Goal: Task Accomplishment & Management: Complete application form

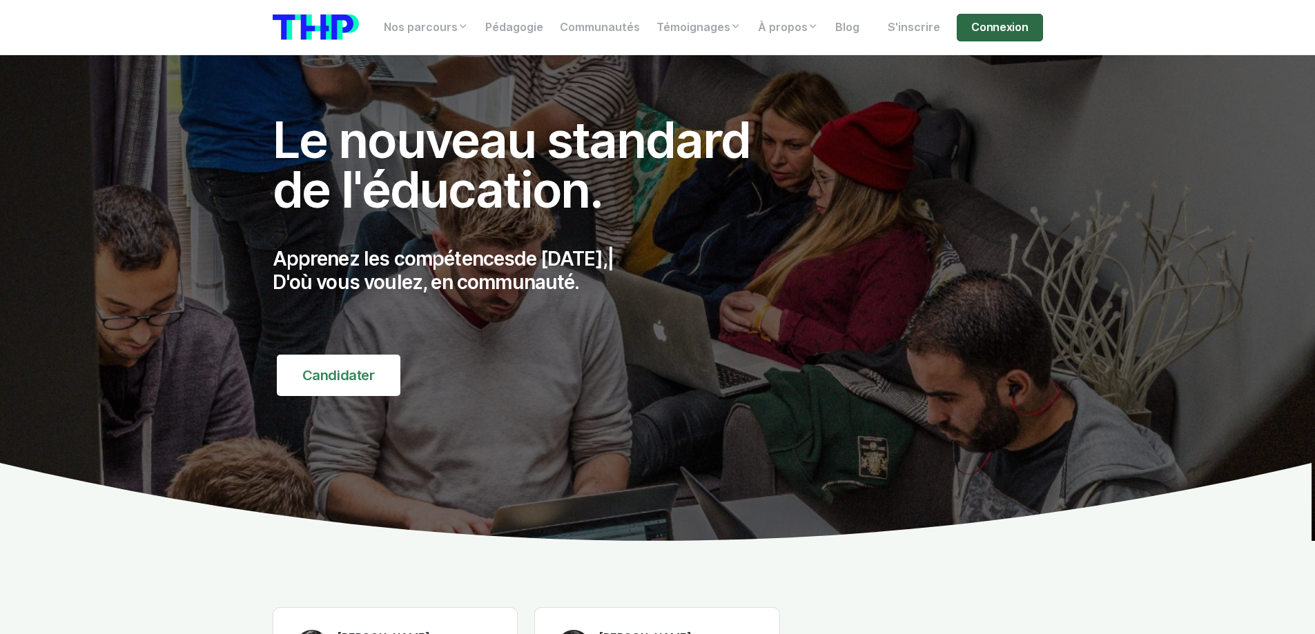
click at [702, 29] on link "Connexion" at bounding box center [1000, 28] width 86 height 28
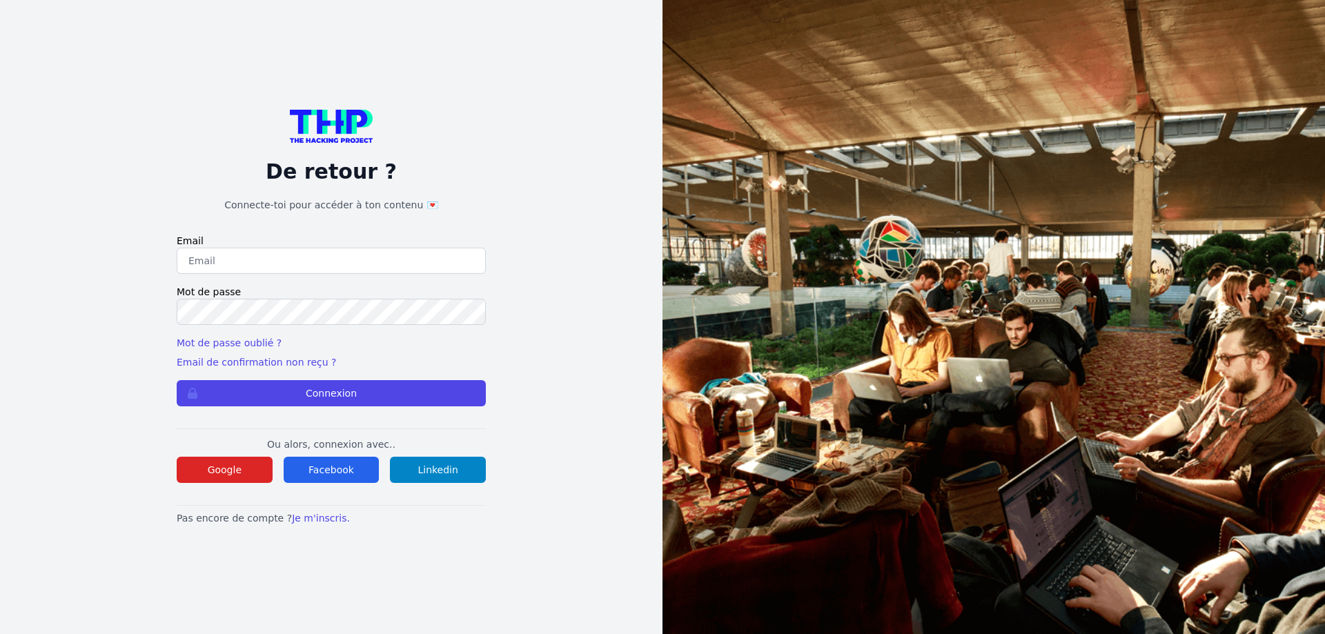
click at [312, 253] on input "email" at bounding box center [331, 261] width 309 height 26
type input "[PERSON_NAME][EMAIL_ADDRESS][PERSON_NAME][DOMAIN_NAME]"
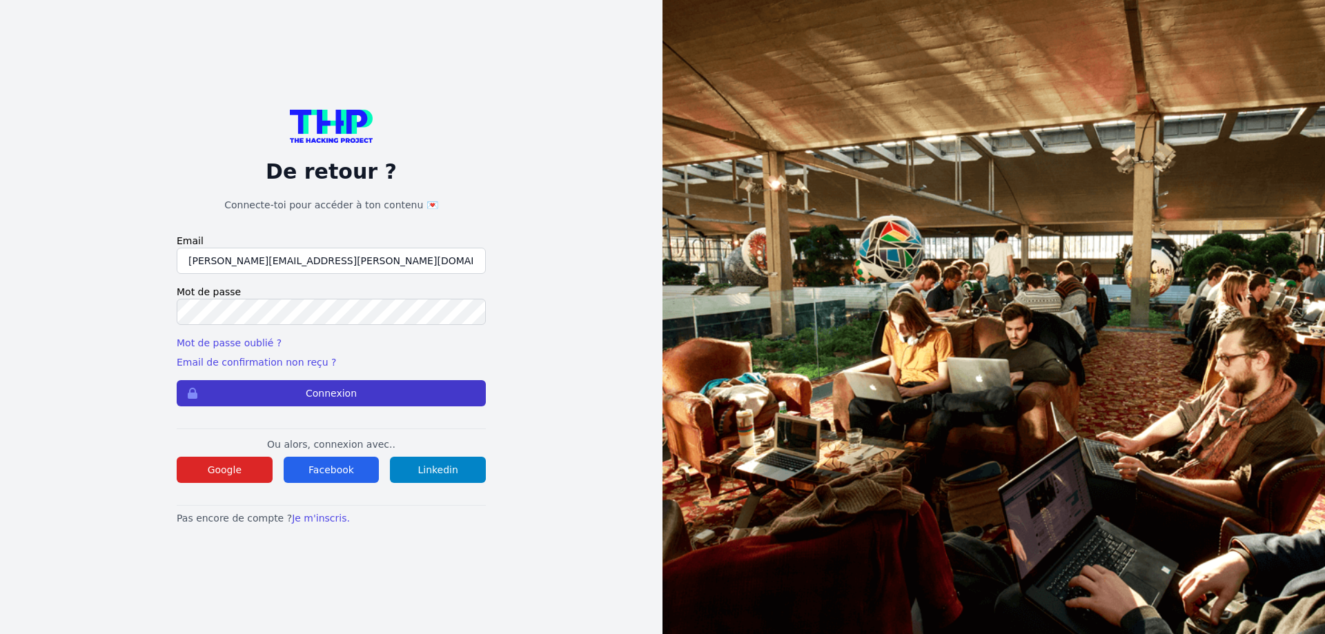
click at [306, 398] on button "Connexion" at bounding box center [331, 393] width 309 height 26
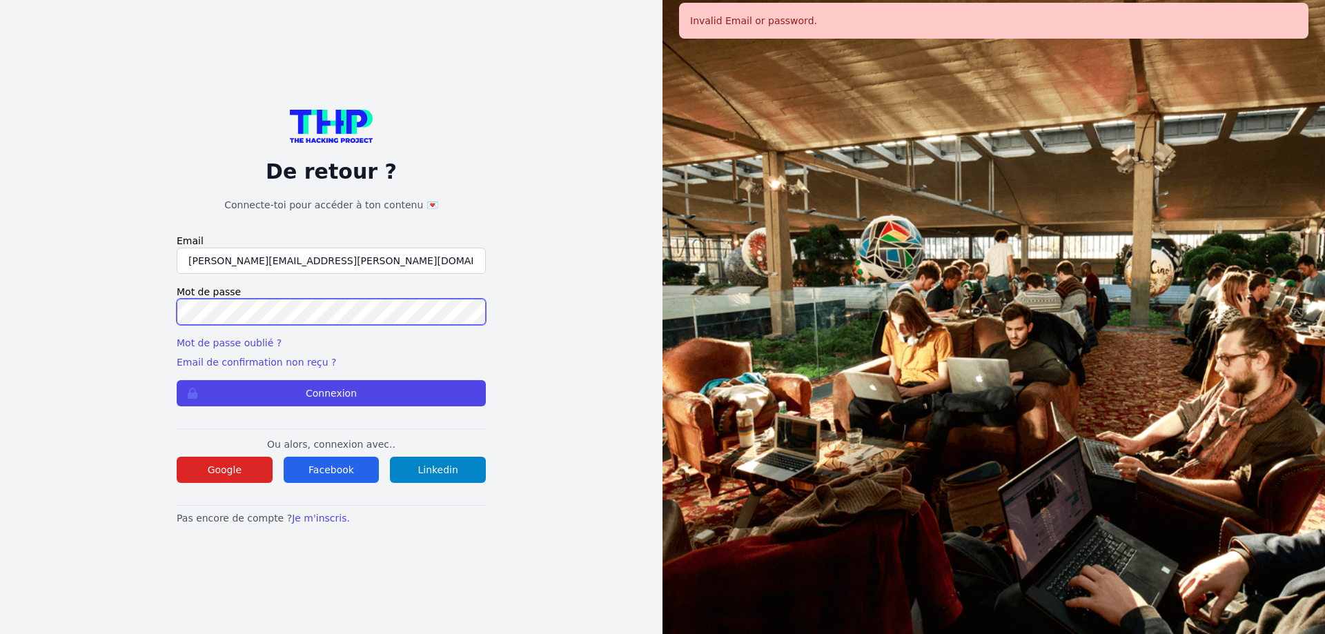
click at [177, 380] on button "Connexion" at bounding box center [331, 393] width 309 height 26
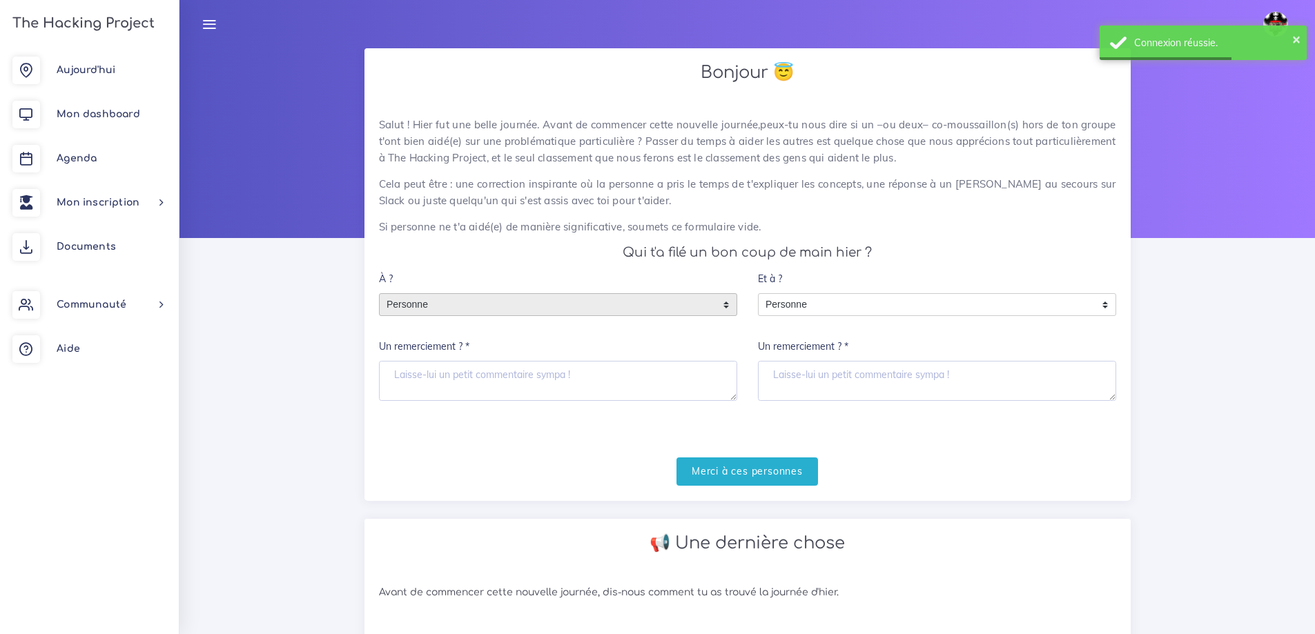
click at [421, 306] on span "Personne" at bounding box center [548, 305] width 336 height 22
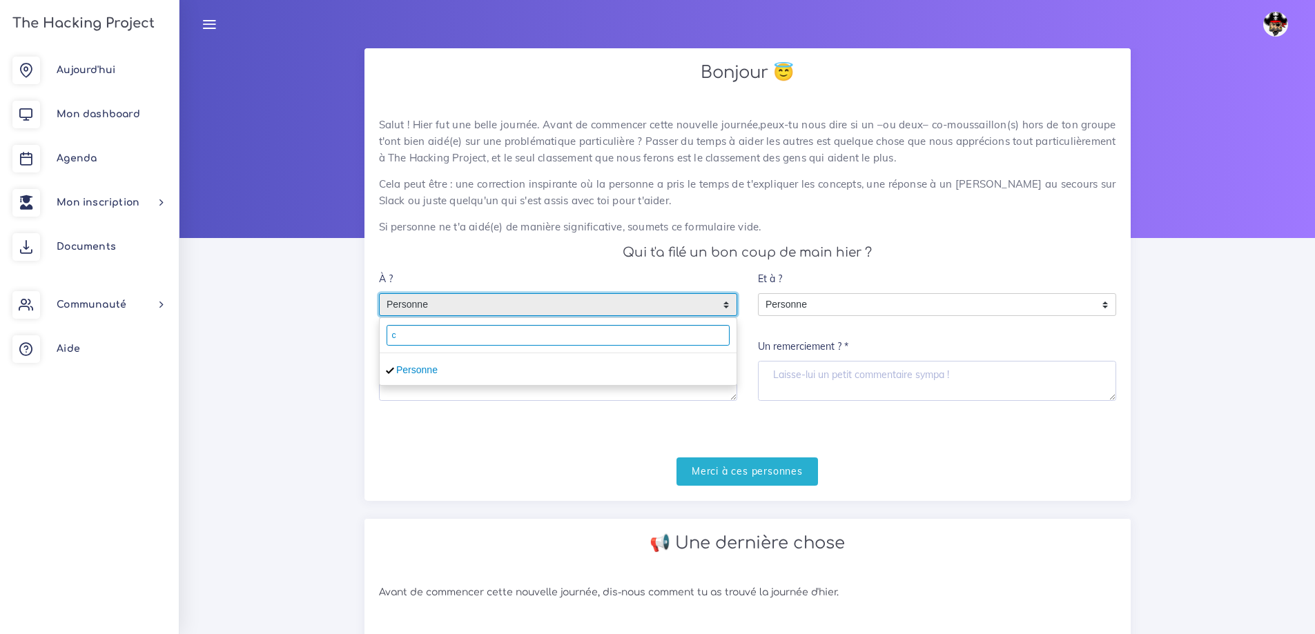
drag, startPoint x: 440, startPoint y: 340, endPoint x: 683, endPoint y: 331, distance: 243.2
click at [683, 331] on input "c" at bounding box center [558, 335] width 343 height 21
click at [678, 333] on input "c" at bounding box center [558, 335] width 343 height 21
type input "cheyen"
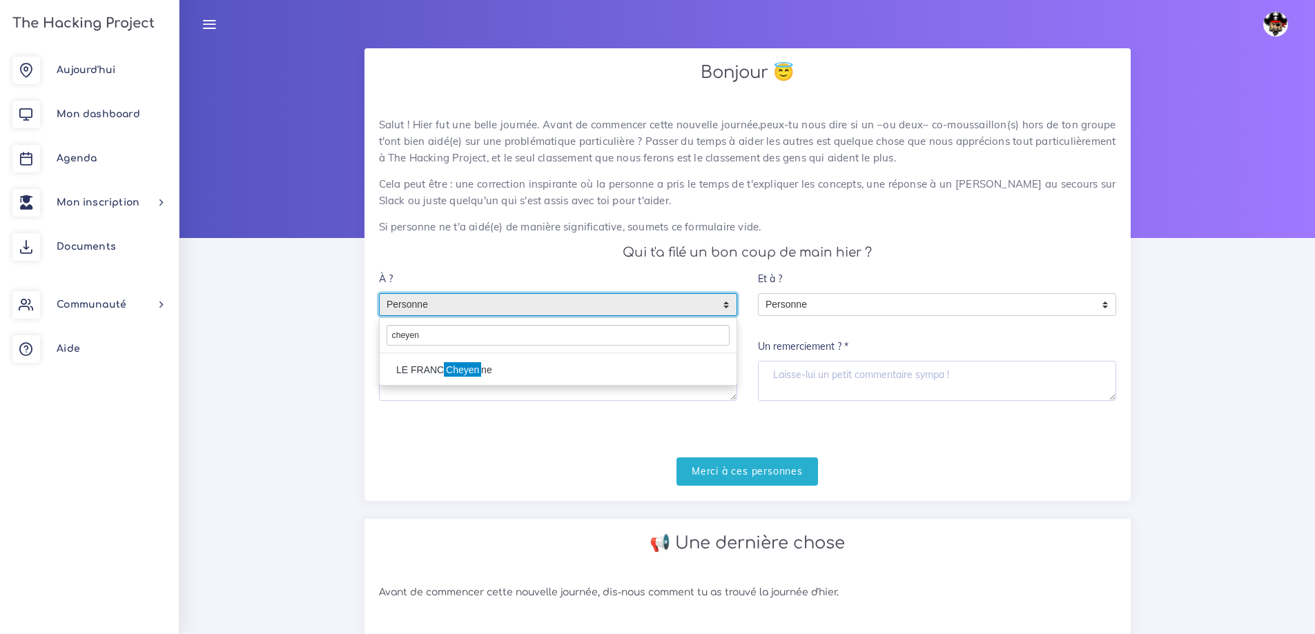
click at [483, 369] on li "LE FRANC Cheyen ne" at bounding box center [558, 370] width 357 height 22
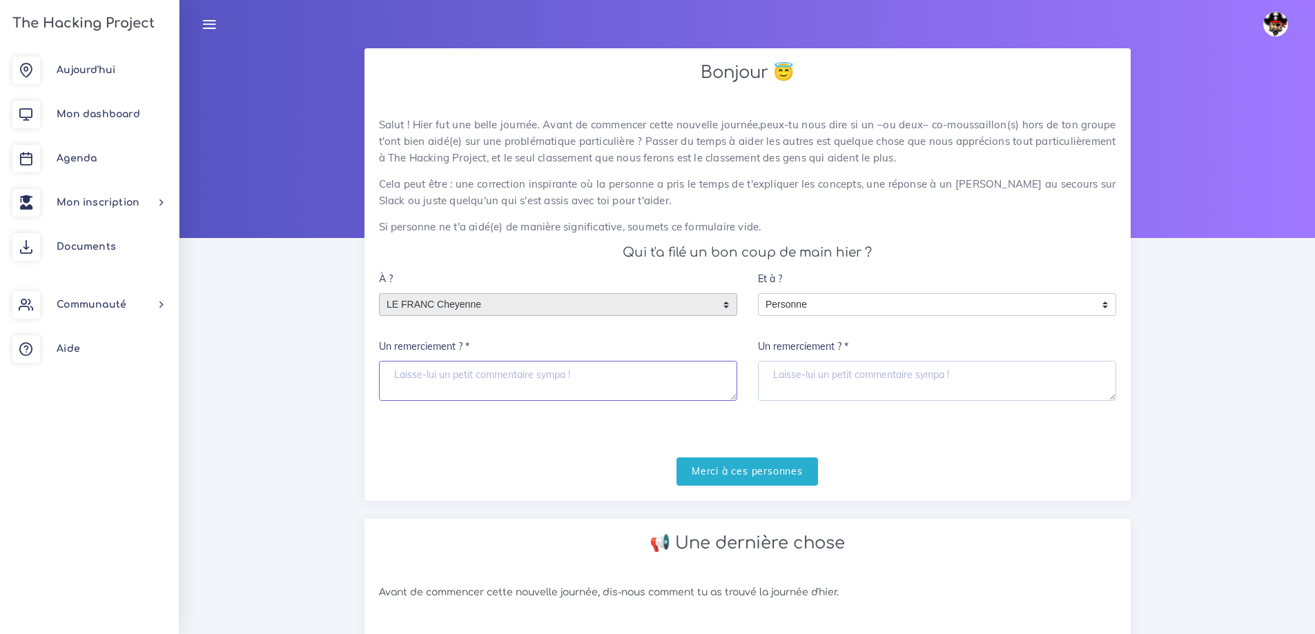
click at [431, 386] on textarea "Un remerciement ? *" at bounding box center [558, 381] width 358 height 40
type textarea "Merci pour tout"
click at [735, 462] on input "Merci à ces personnes" at bounding box center [746, 472] width 141 height 28
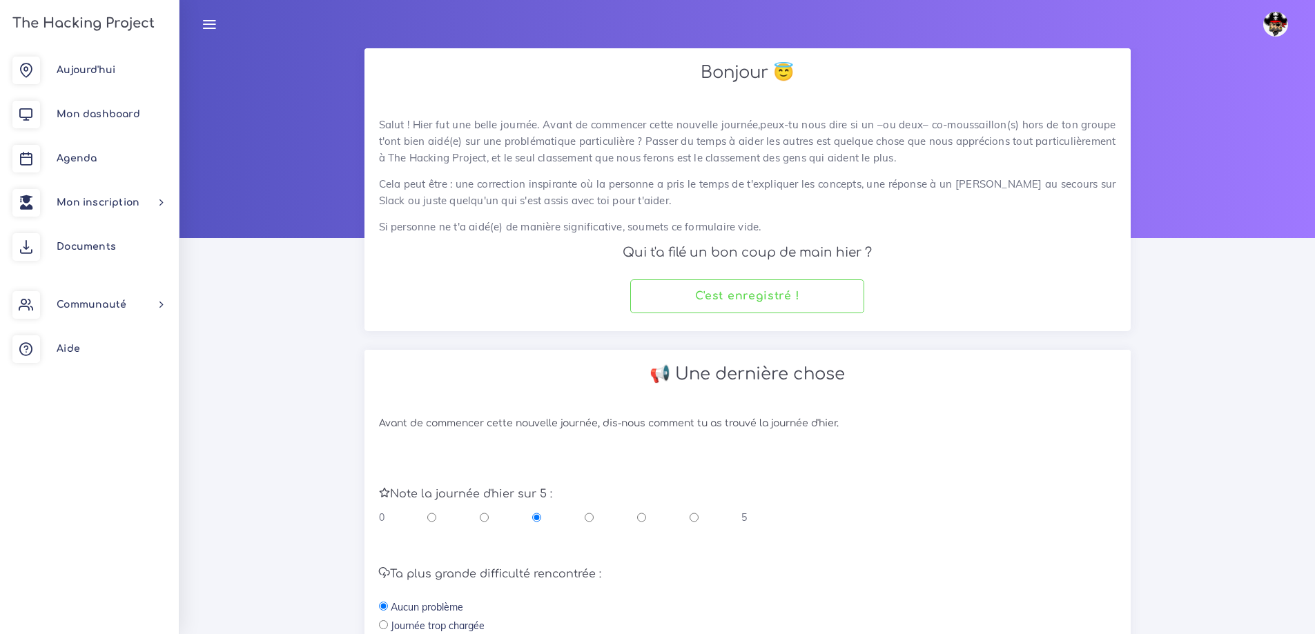
scroll to position [207, 0]
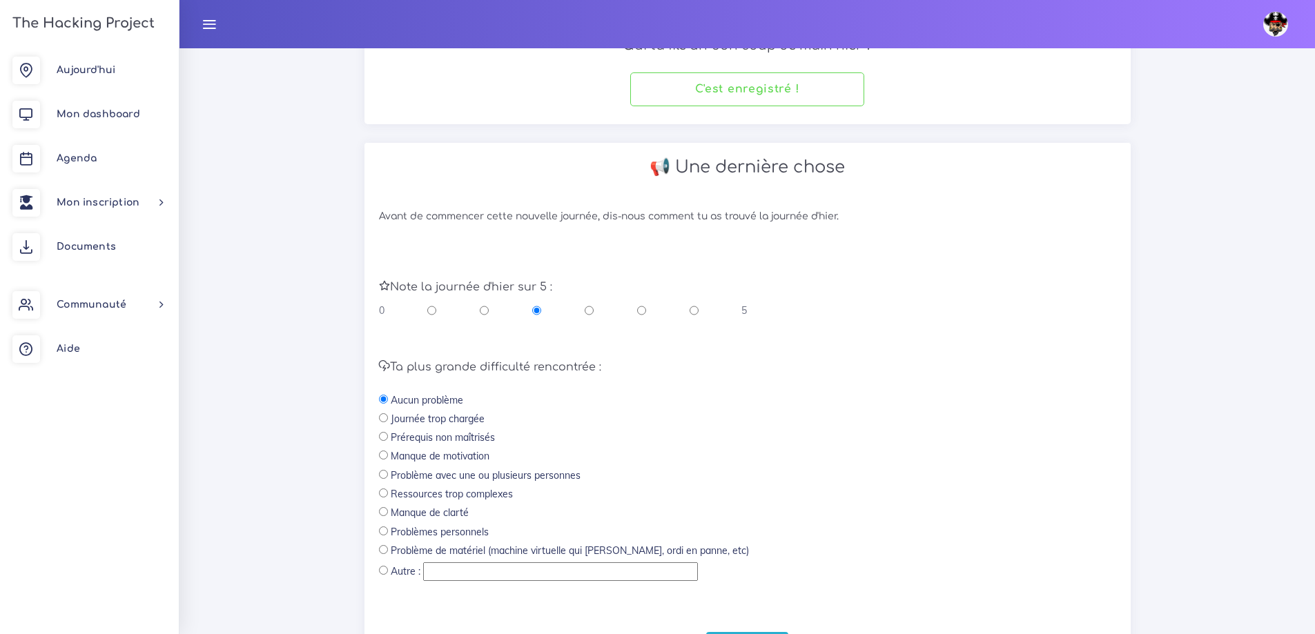
click at [694, 315] on input "radio" at bounding box center [694, 311] width 9 height 14
radio input "true"
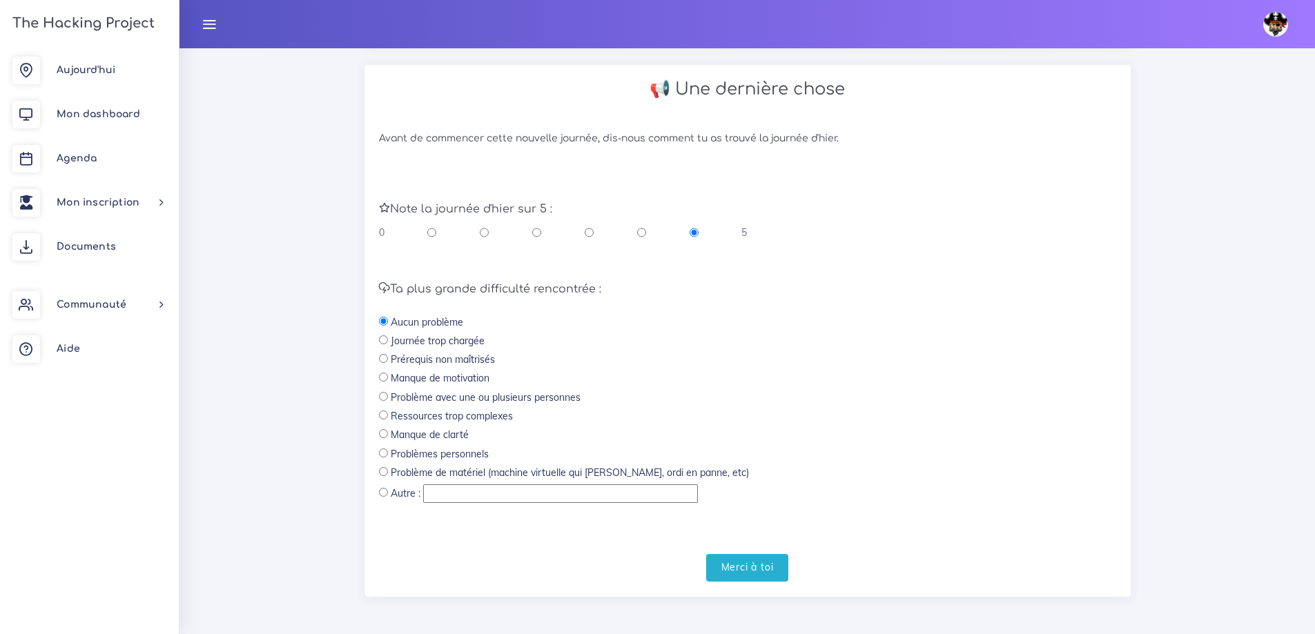
scroll to position [287, 0]
click at [743, 562] on input "Merci à toi" at bounding box center [747, 566] width 83 height 28
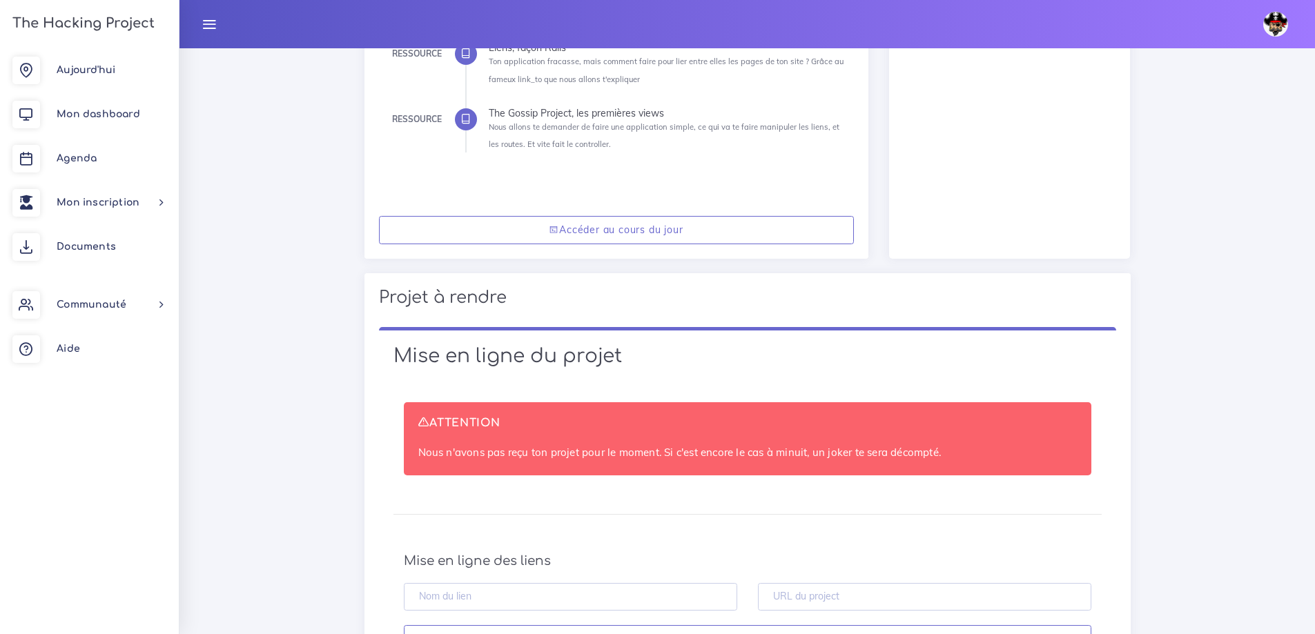
scroll to position [552, 0]
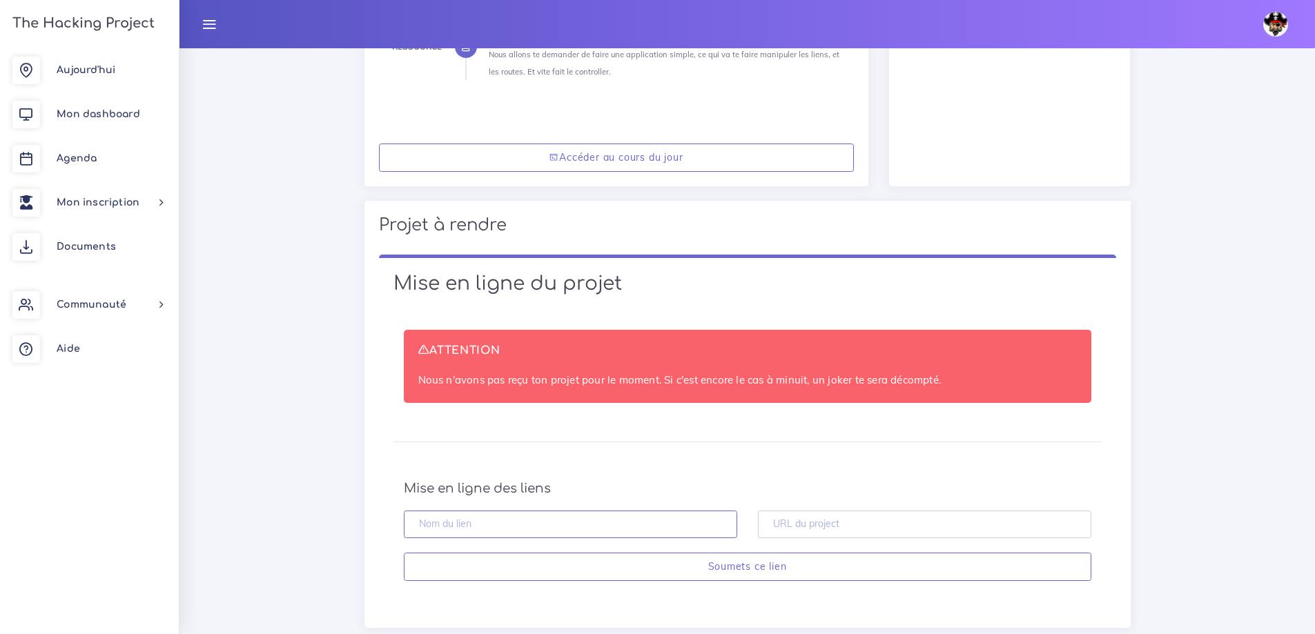
click at [516, 511] on input "text" at bounding box center [570, 525] width 333 height 28
click at [775, 315] on div "ATTENTION Nous n'avons pas reçu ton projet pour le moment. Si c'est encore le c…" at bounding box center [747, 455] width 737 height 280
click at [813, 511] on input "text" at bounding box center [924, 525] width 333 height 28
paste input "https://github.com/istarengwa/THP_W6D1_The_Gossip_Project_First_View"
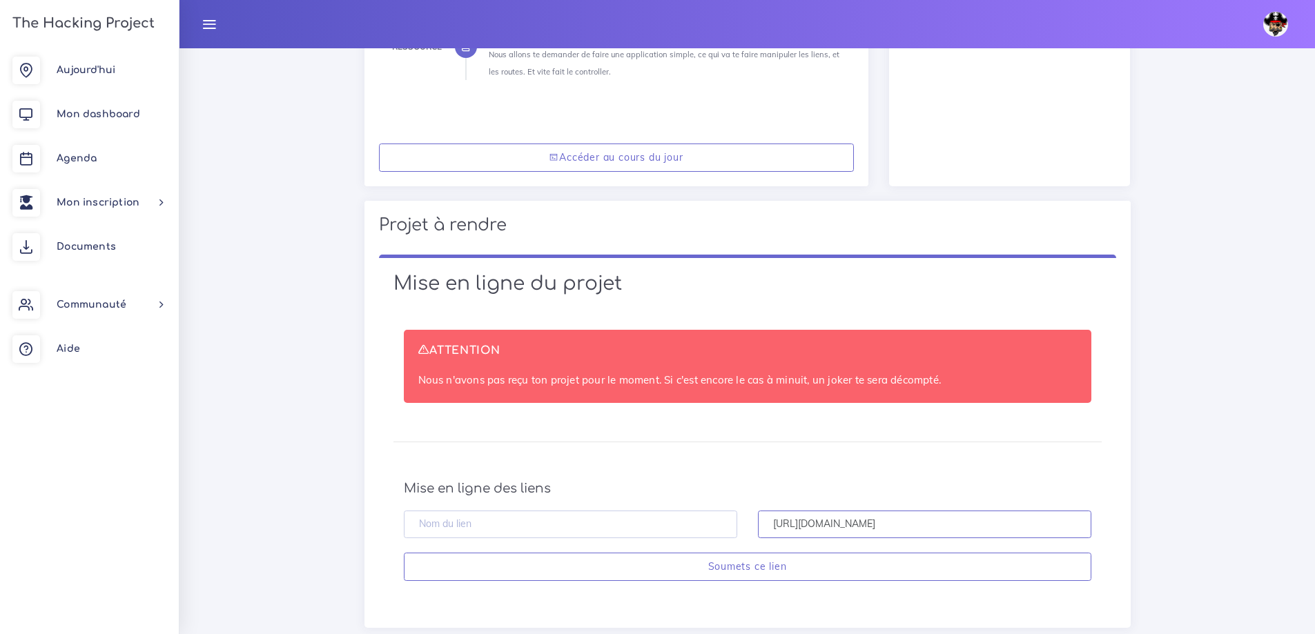
type input "https://github.com/istarengwa/THP_W6D1_The_Gossip_Project_First_View"
click at [566, 512] on input "text" at bounding box center [570, 525] width 333 height 28
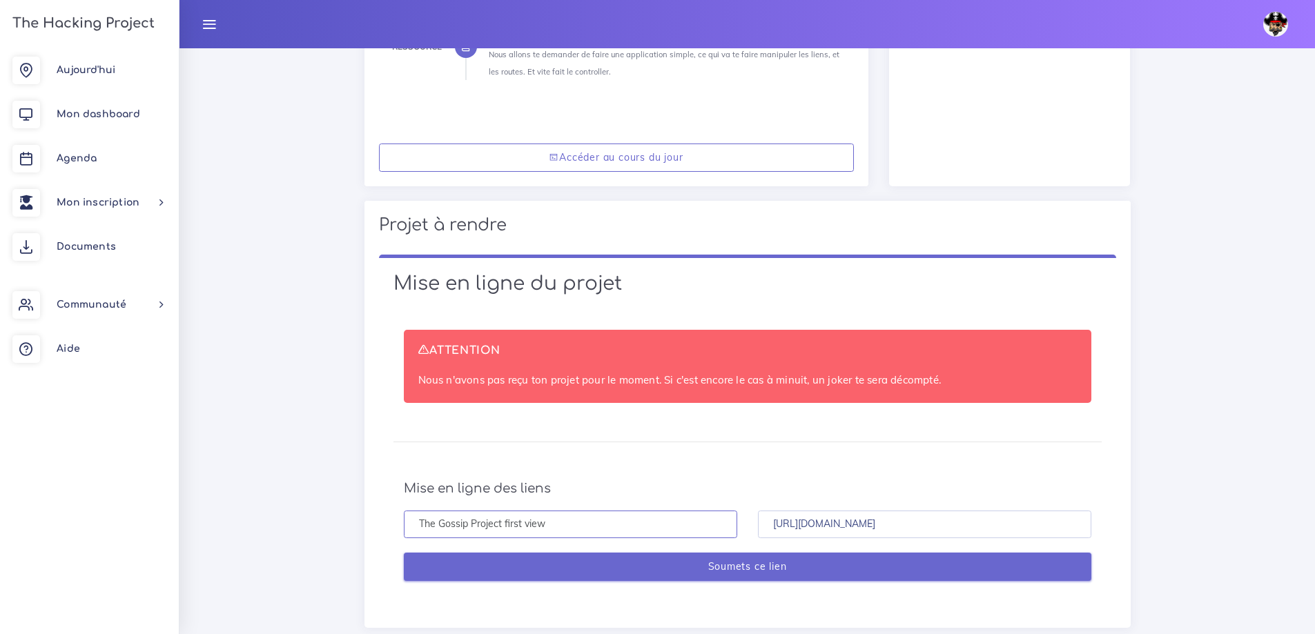
type input "The Gossip Project first view"
click at [777, 553] on input "Soumets ce lien" at bounding box center [747, 567] width 687 height 28
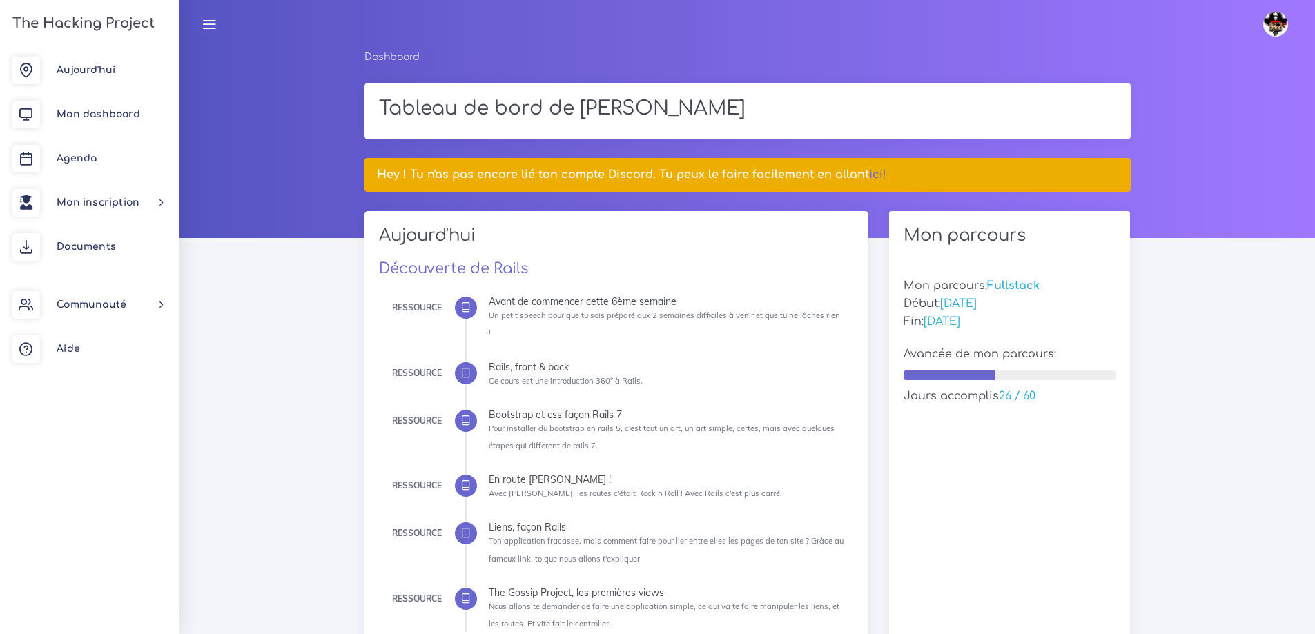
click at [84, 22] on h3 "The Hacking Project" at bounding box center [81, 23] width 146 height 15
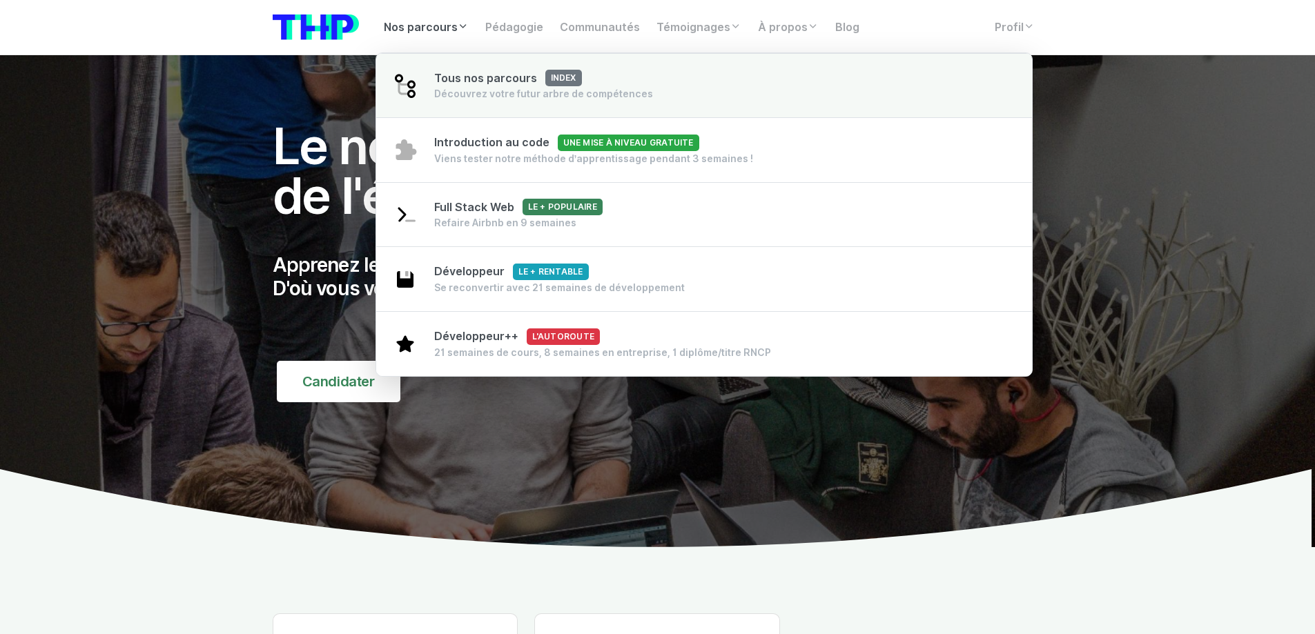
click at [470, 96] on div "Découvrez votre futur arbre de compétences" at bounding box center [543, 94] width 219 height 14
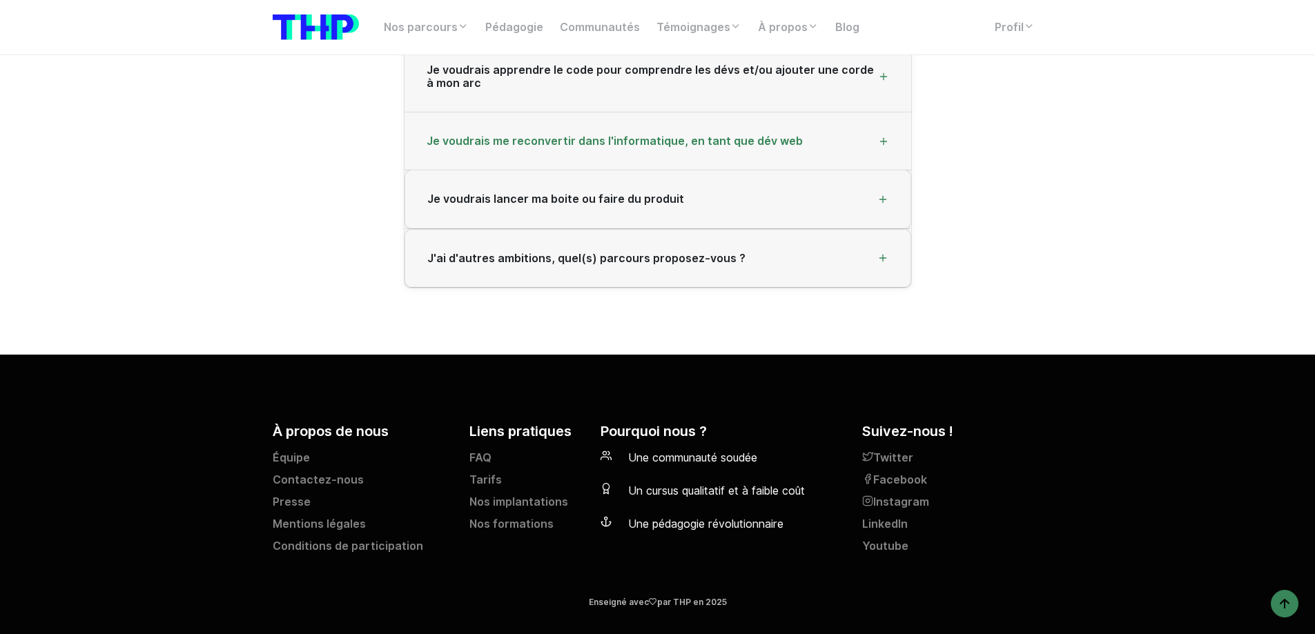
scroll to position [2457, 0]
click at [514, 34] on link "Pédagogie" at bounding box center [514, 28] width 75 height 28
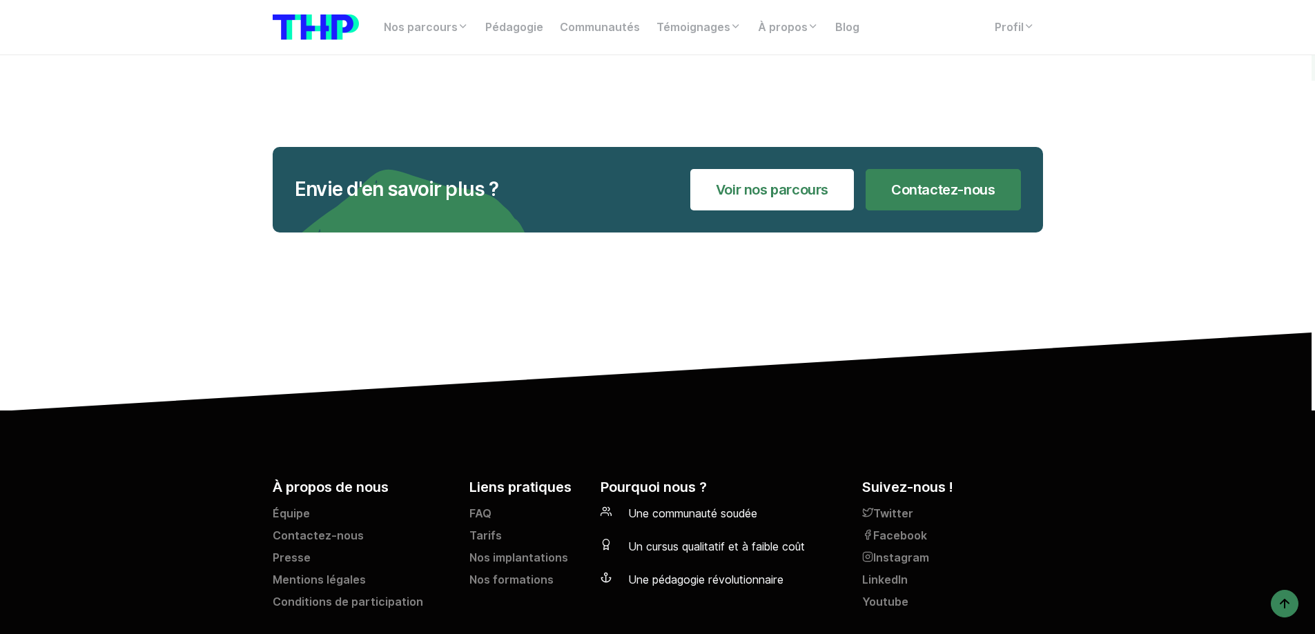
scroll to position [4970, 0]
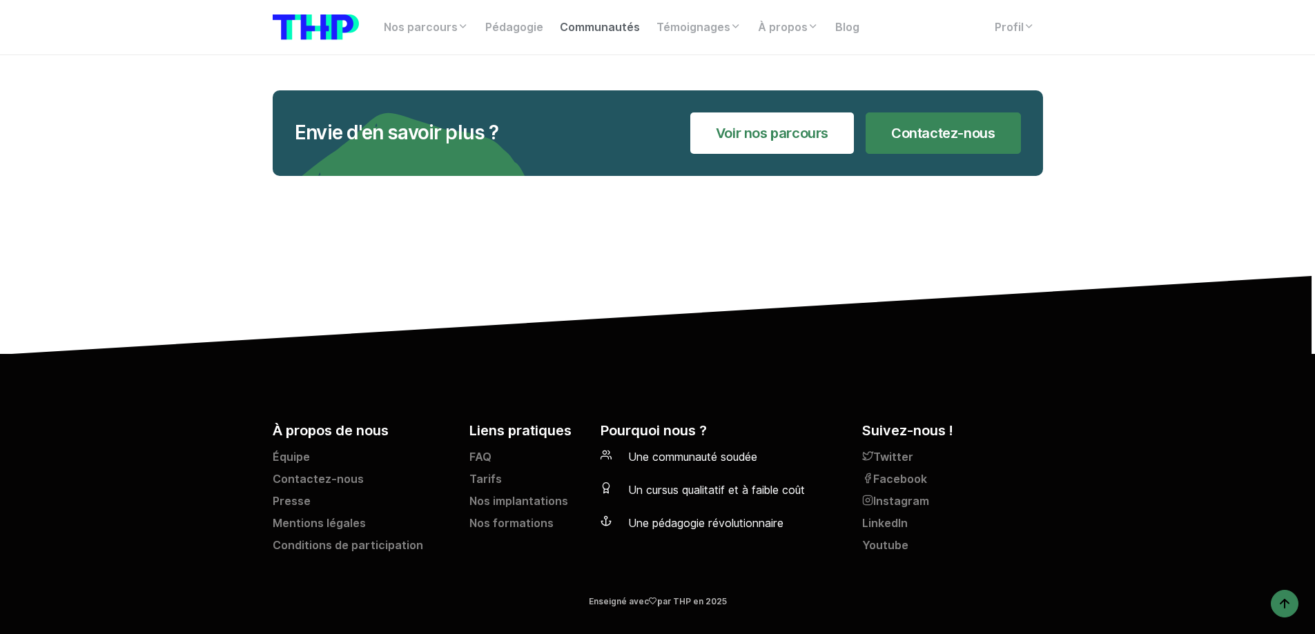
click at [584, 24] on link "Communautés" at bounding box center [599, 28] width 97 height 28
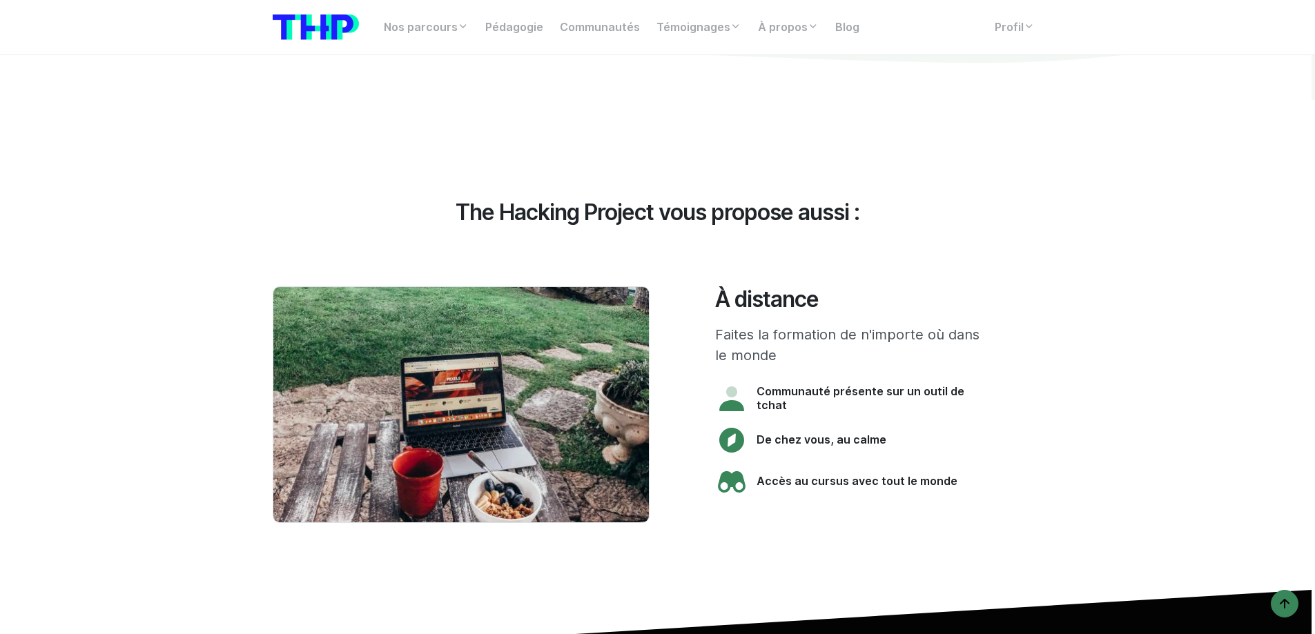
scroll to position [3550, 0]
